Goal: Task Accomplishment & Management: Manage account settings

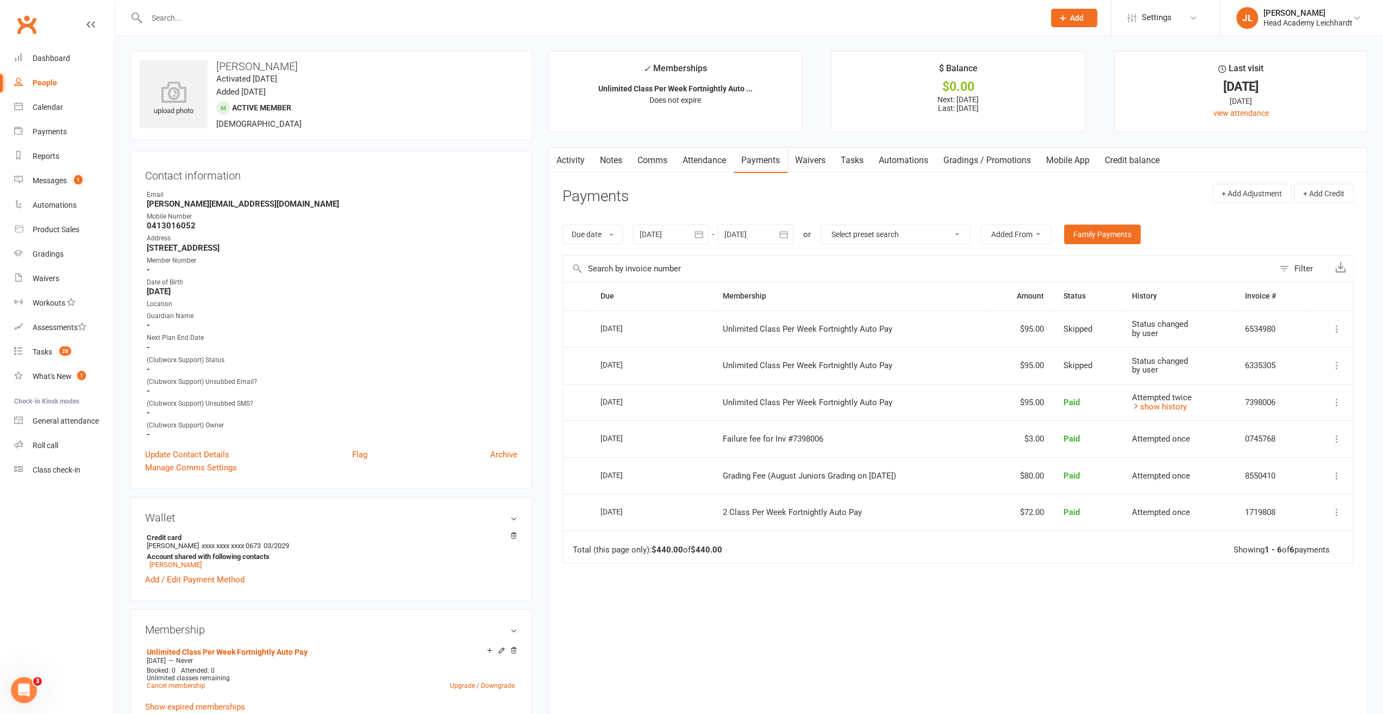
click at [279, 26] on div at bounding box center [583, 17] width 907 height 35
click at [287, 15] on input "text" at bounding box center [591, 17] width 894 height 15
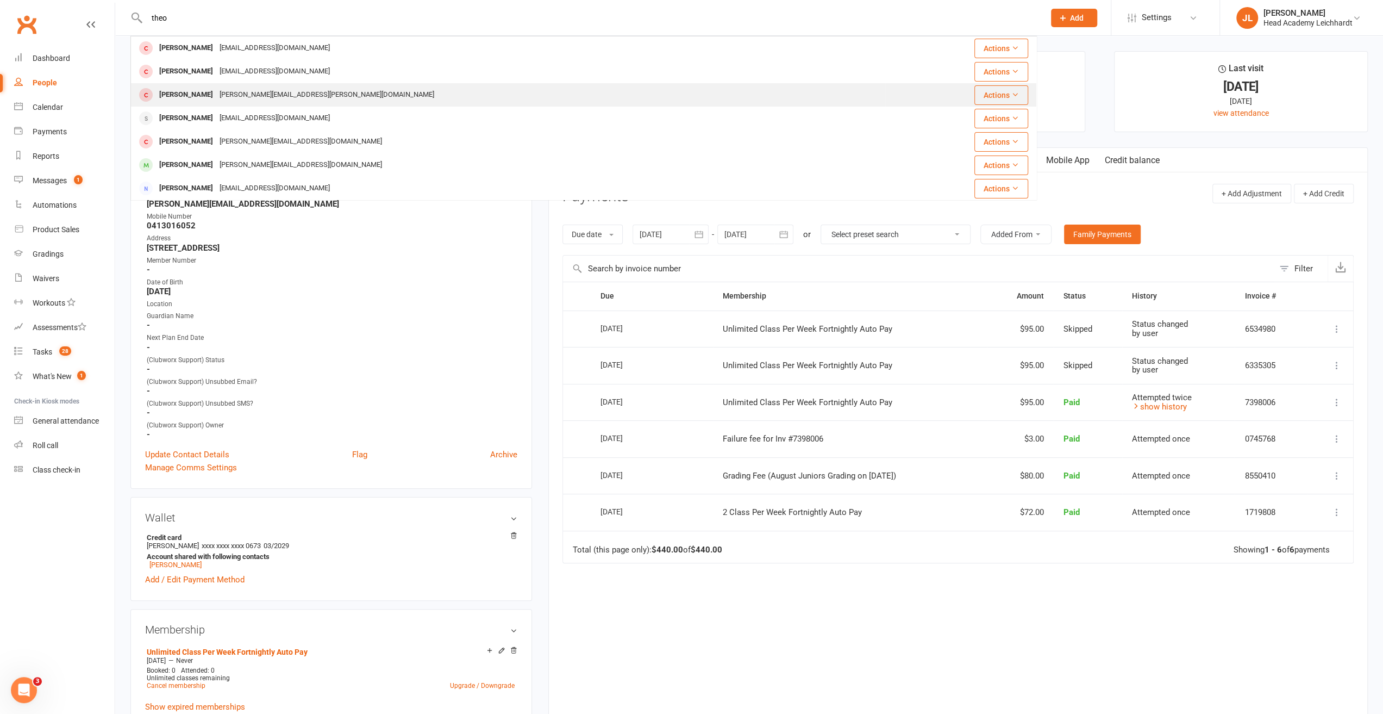
type input "theo"
click at [261, 99] on div "[PERSON_NAME][EMAIL_ADDRESS][PERSON_NAME][DOMAIN_NAME]" at bounding box center [326, 95] width 221 height 16
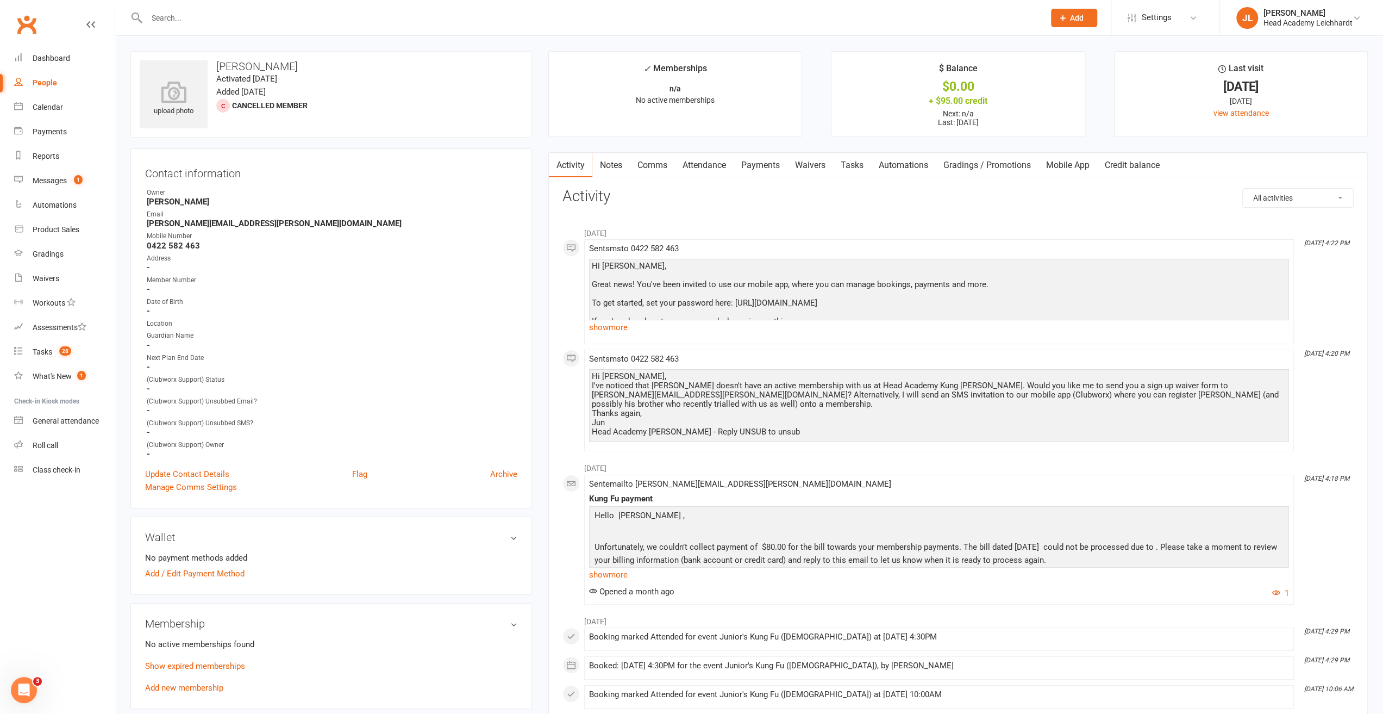
click at [284, 22] on input "text" at bounding box center [591, 17] width 894 height 15
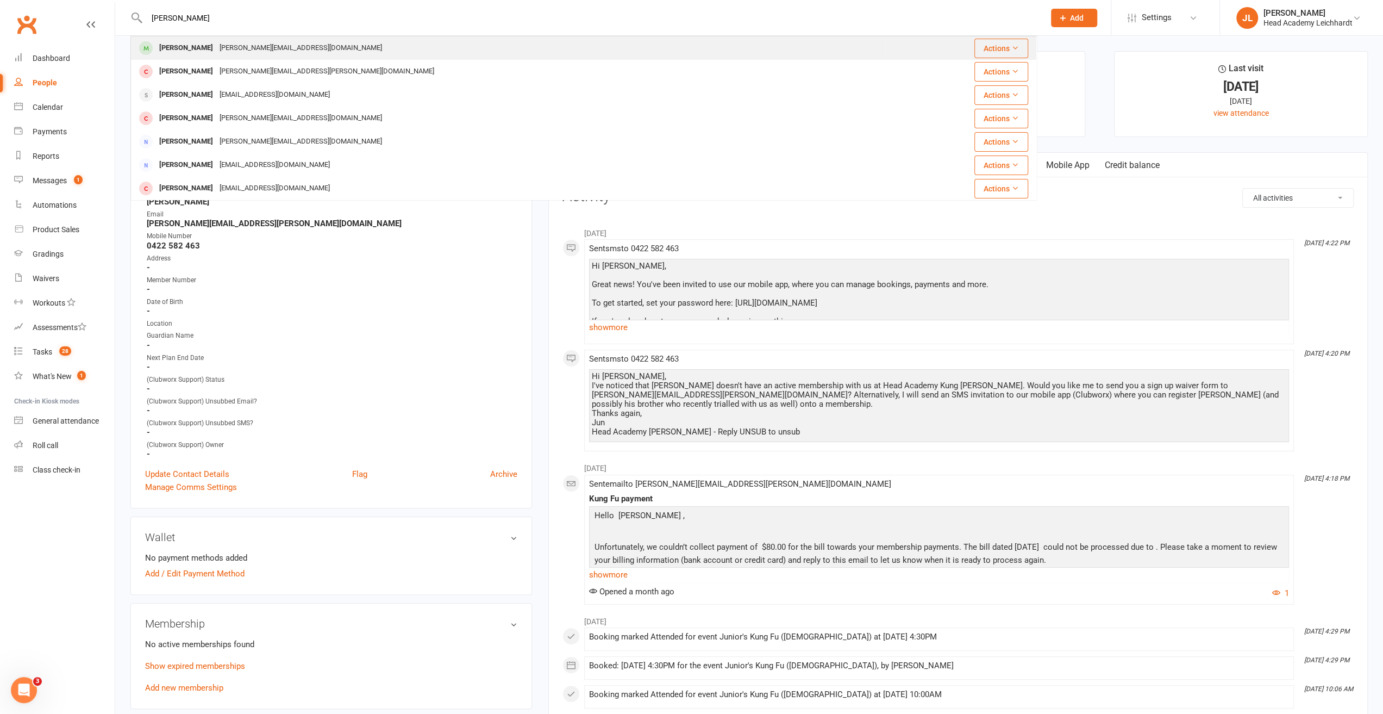
type input "[PERSON_NAME]"
click at [296, 47] on div "[PERSON_NAME][EMAIL_ADDRESS][DOMAIN_NAME]" at bounding box center [300, 48] width 169 height 16
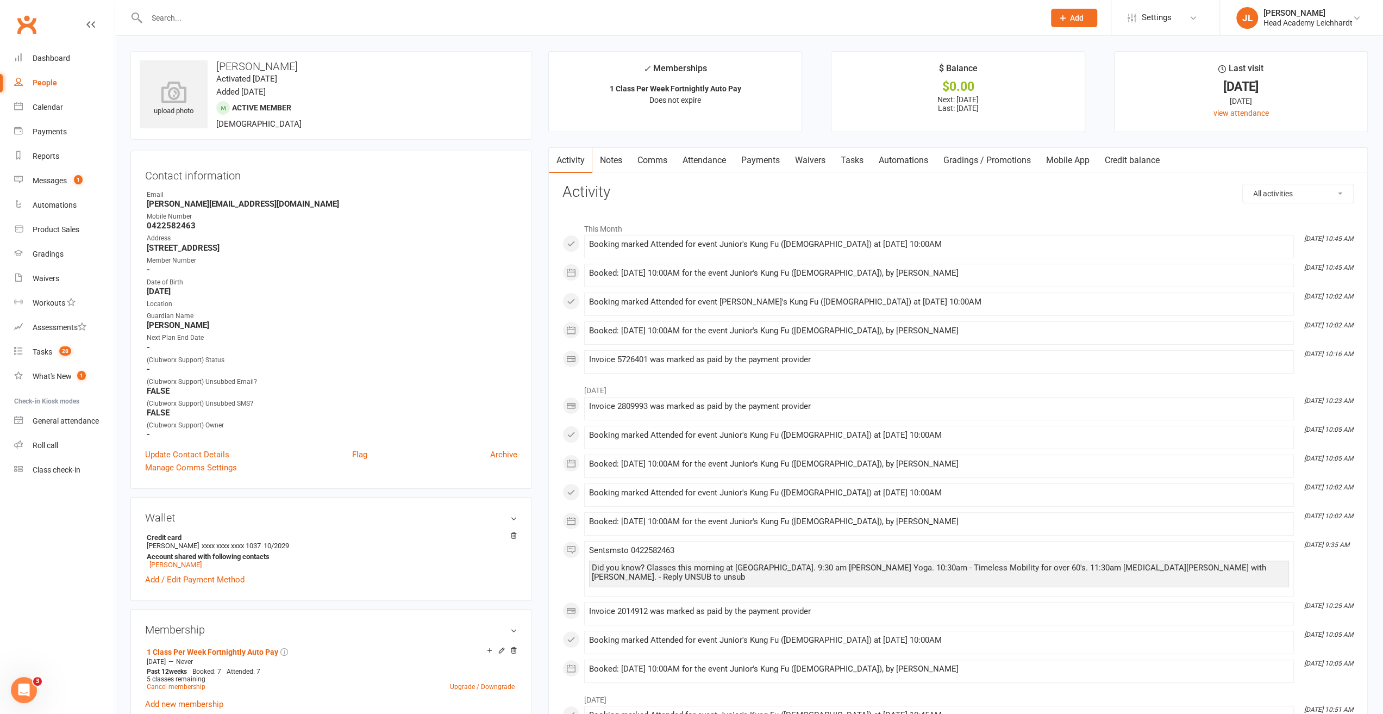
click at [178, 226] on strong "0422582463" at bounding box center [332, 226] width 371 height 10
copy strong "0422582463"
click at [615, 10] on input "text" at bounding box center [591, 17] width 894 height 15
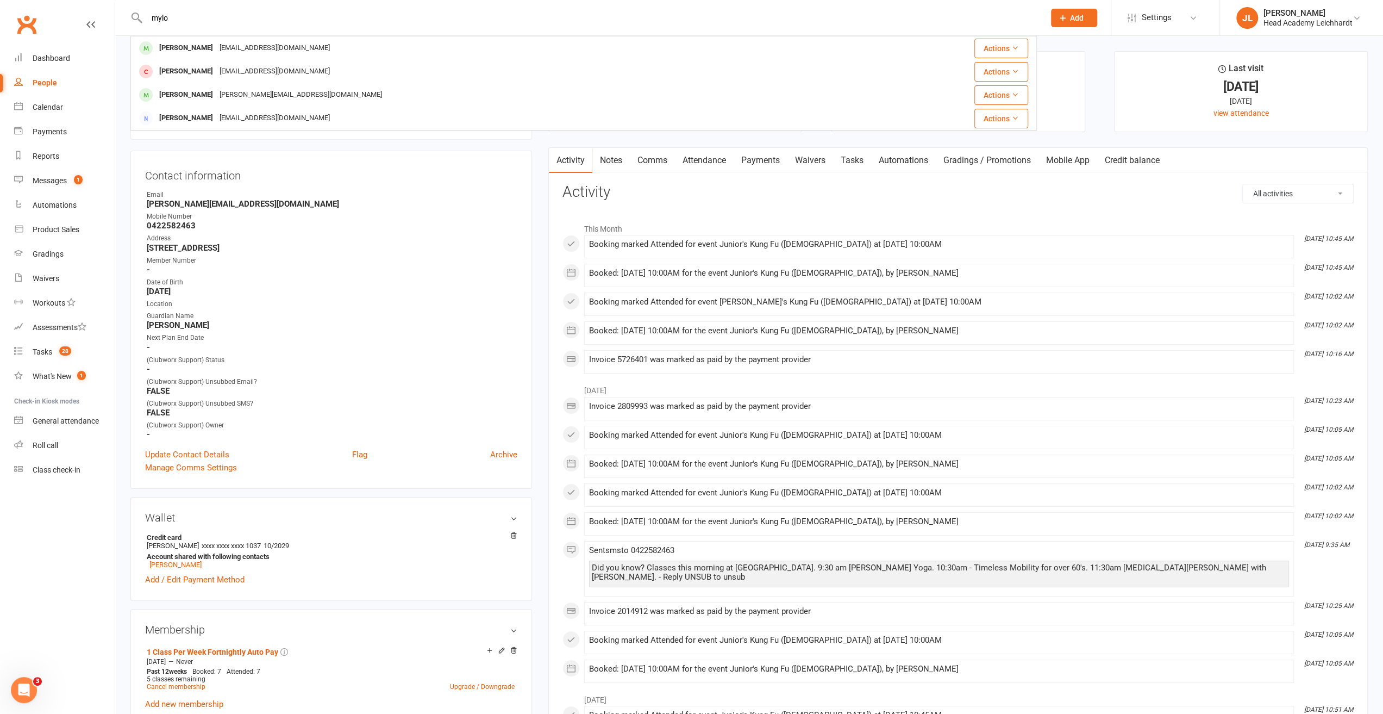
type input "mylo"
click at [288, 47] on div "[PERSON_NAME] [EMAIL_ADDRESS][DOMAIN_NAME]" at bounding box center [496, 48] width 728 height 22
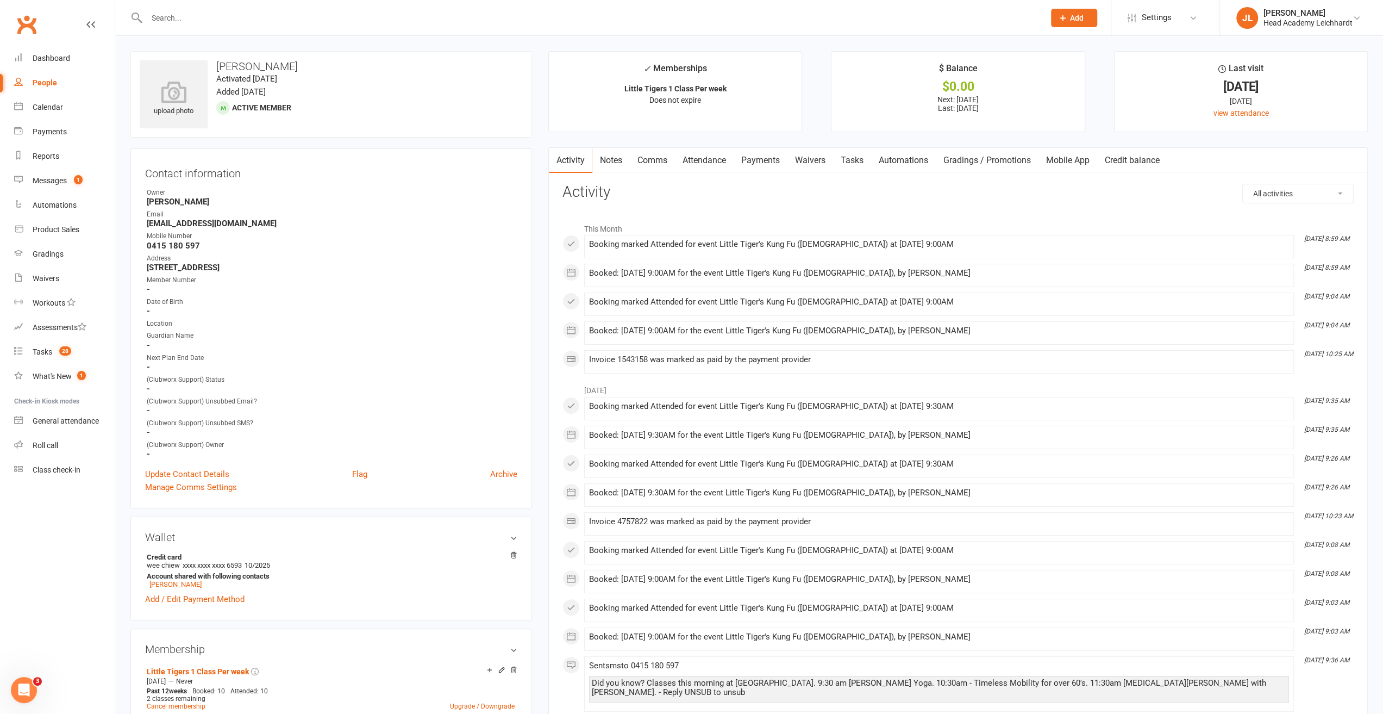
click at [769, 161] on link "Payments" at bounding box center [761, 160] width 54 height 25
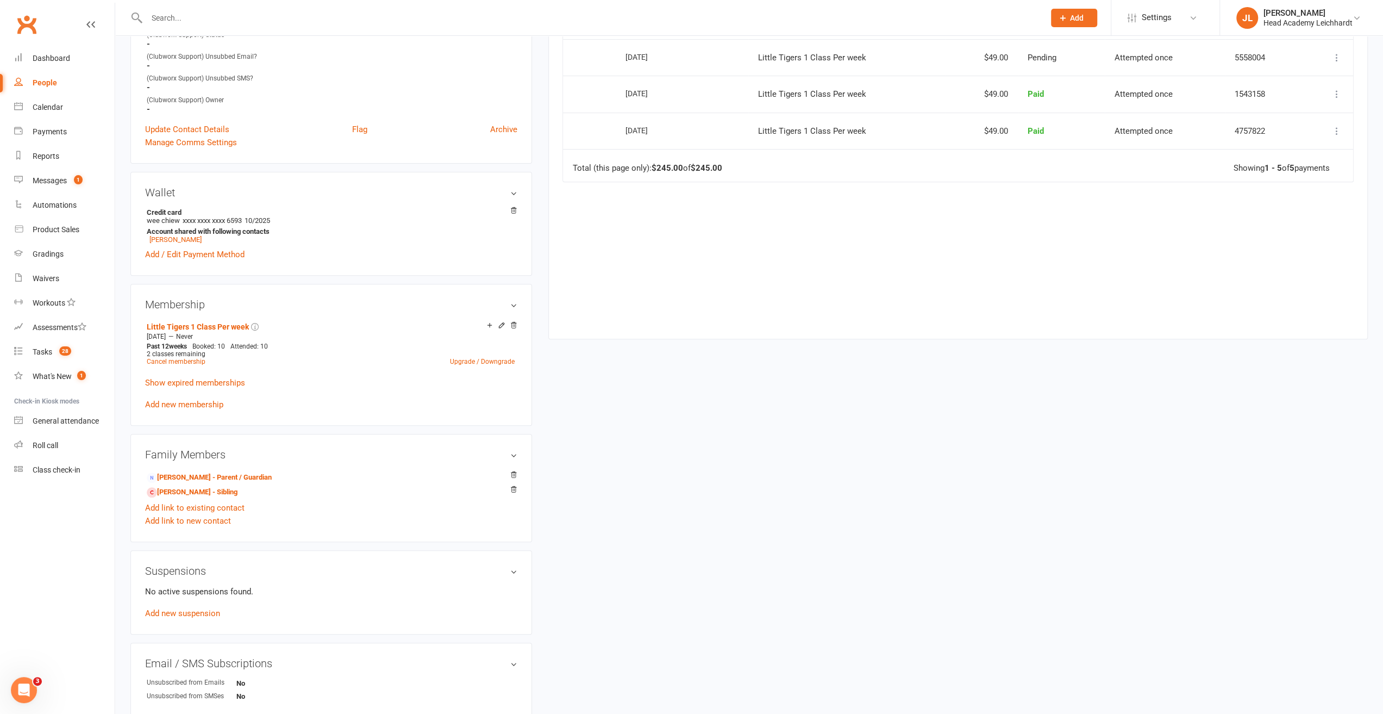
scroll to position [381, 0]
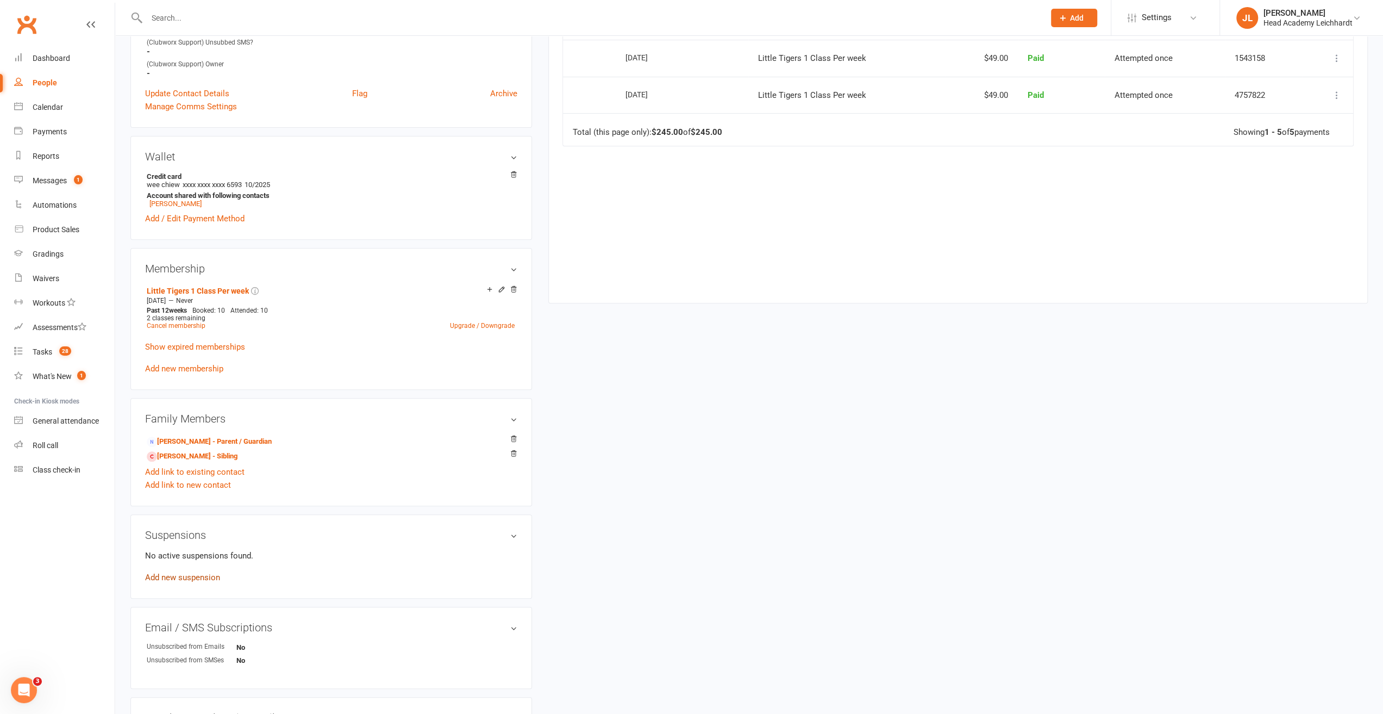
click at [190, 579] on link "Add new suspension" at bounding box center [182, 577] width 75 height 10
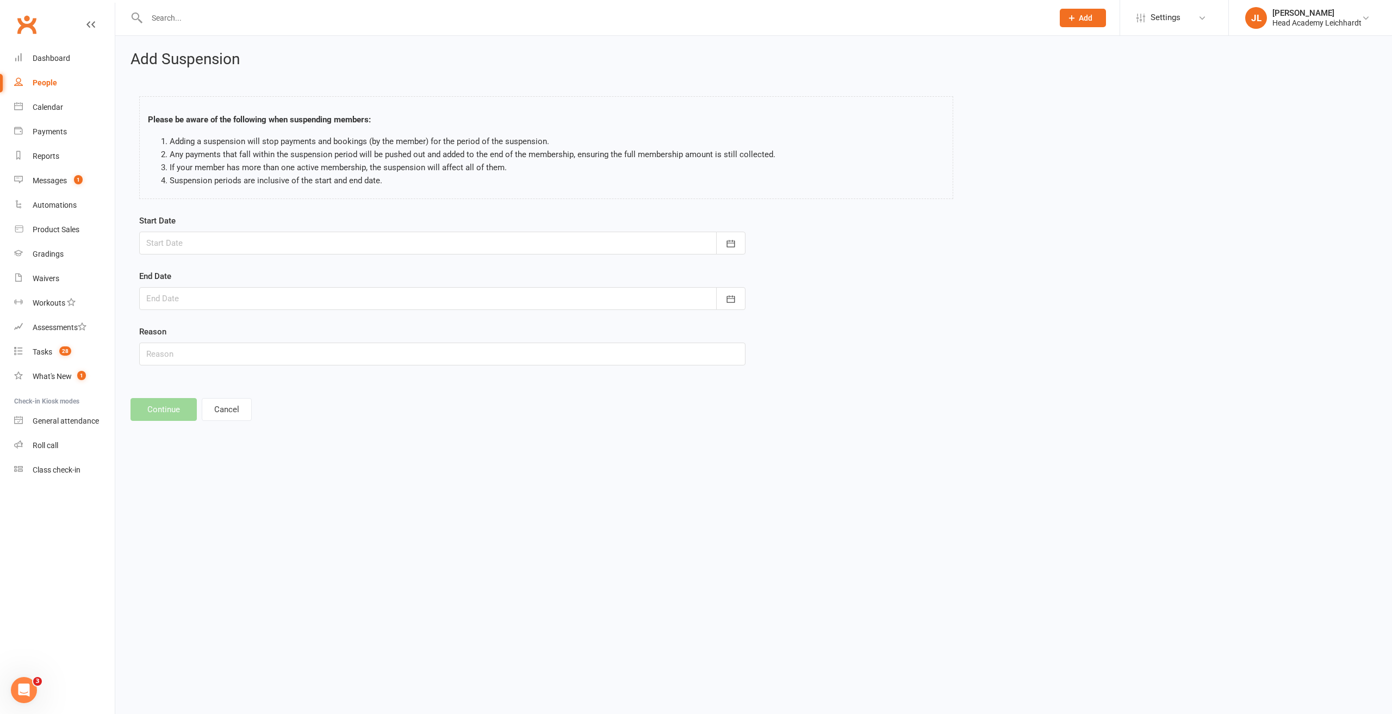
click at [286, 245] on div at bounding box center [442, 243] width 606 height 23
click at [329, 375] on span "27" at bounding box center [329, 373] width 9 height 9
type input "[DATE]"
click at [228, 298] on div at bounding box center [442, 298] width 606 height 23
click at [332, 325] on button "button" at bounding box center [328, 326] width 23 height 20
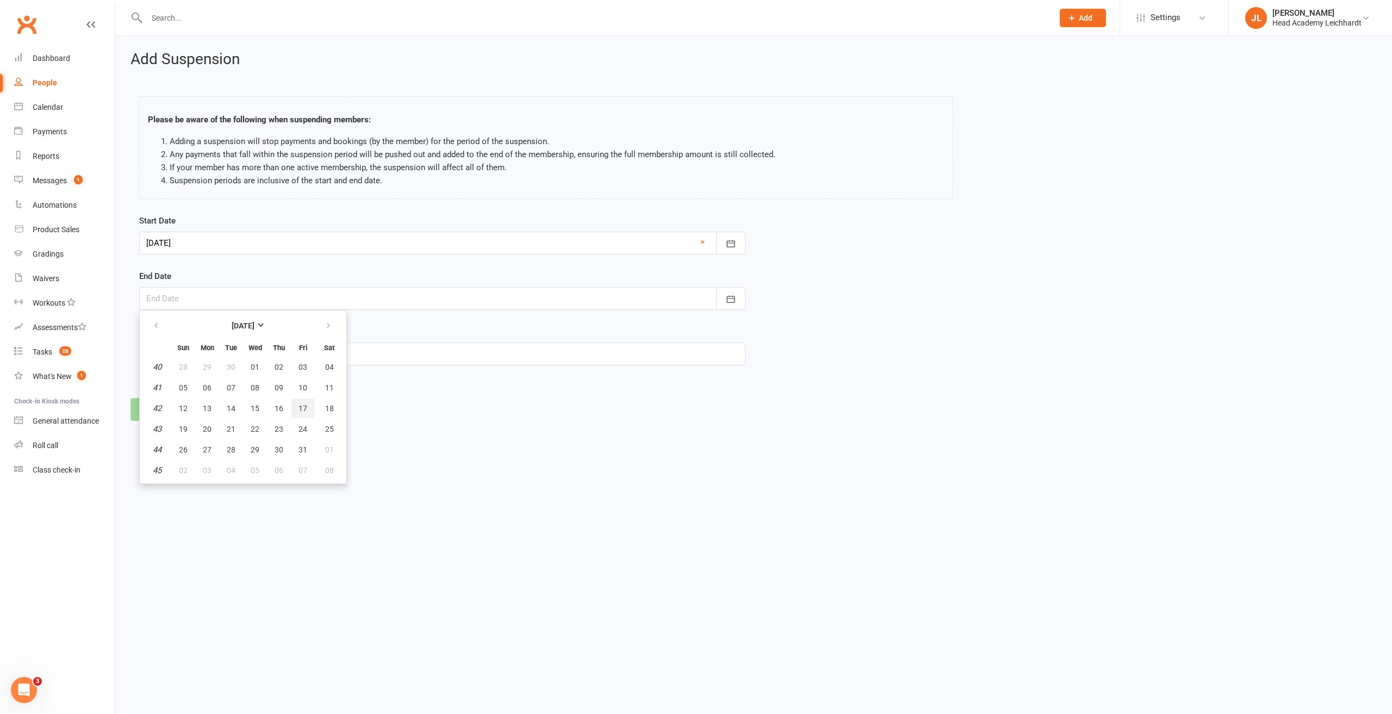
click at [310, 406] on button "17" at bounding box center [302, 408] width 23 height 20
type input "[DATE]"
click at [307, 363] on input "text" at bounding box center [442, 353] width 606 height 23
type input "Holiday"
click at [183, 403] on button "Continue" at bounding box center [163, 409] width 66 height 23
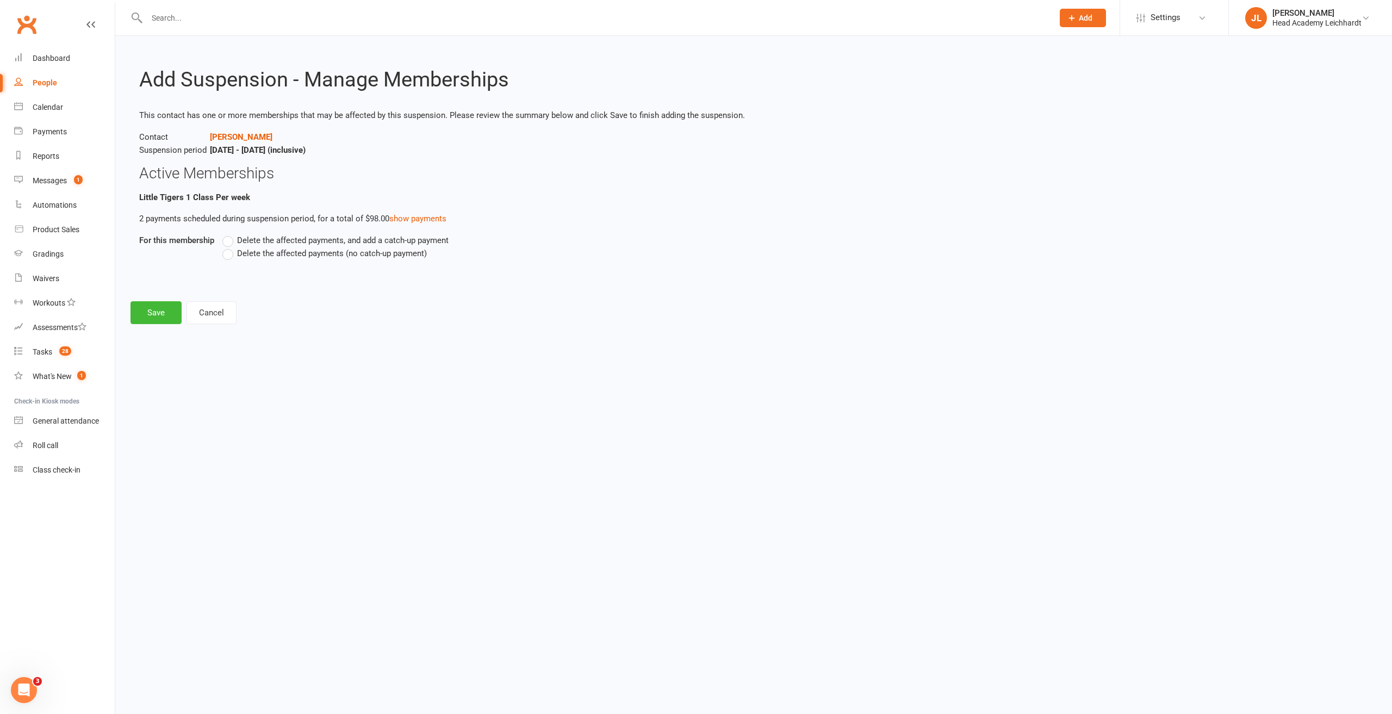
click at [273, 250] on span "Delete the affected payments (no catch-up payment)" at bounding box center [332, 252] width 190 height 11
click at [229, 247] on input "Delete the affected payments (no catch-up payment)" at bounding box center [225, 247] width 7 height 0
click at [153, 308] on button "Save" at bounding box center [155, 312] width 51 height 23
